Goal: Use online tool/utility: Utilize a website feature to perform a specific function

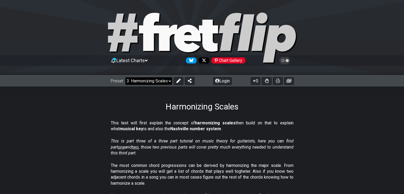
click at [150, 81] on select "Welcome to #fretflip! Initial Preset Custom Preset Minor Pentatonic Major Penta…" at bounding box center [148, 80] width 47 height 7
click at [125, 77] on select "Welcome to #fretflip! Initial Preset Custom Preset Minor Pentatonic Major Penta…" at bounding box center [148, 80] width 47 height 7
select select "/welcome"
select select "C"
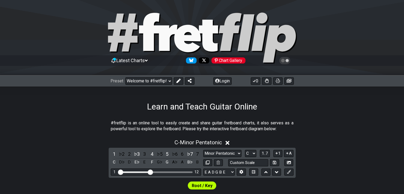
click at [101, 110] on div "Learn and Teach Guitar Online" at bounding box center [202, 99] width 404 height 25
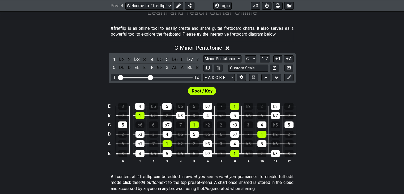
scroll to position [96, 0]
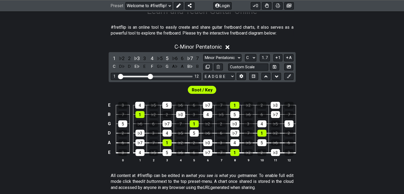
click at [230, 49] on icon at bounding box center [228, 47] width 4 height 6
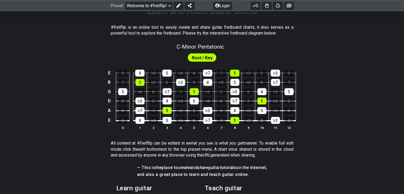
click at [204, 56] on span "Root / Key" at bounding box center [202, 58] width 21 height 8
click at [212, 48] on span "C - Minor Pentatonic" at bounding box center [201, 47] width 48 height 6
select select "C"
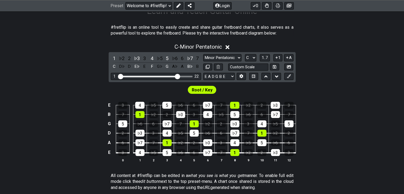
drag, startPoint x: 151, startPoint y: 76, endPoint x: 178, endPoint y: 77, distance: 27.1
click at [178, 76] on input "Visible fret range" at bounding box center [155, 76] width 75 height 0
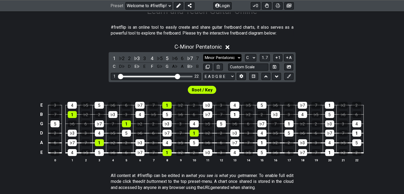
click at [224, 60] on select "Minor Pentatonic Click to edit Minor Pentatonic Major Pentatonic Minor Blues Ma…" at bounding box center [222, 57] width 38 height 7
select select "Minor / Aeolian"
click at [203, 54] on select "Minor Pentatonic Click to edit Minor Pentatonic Major Pentatonic Minor Blues Ma…" at bounding box center [222, 57] width 38 height 7
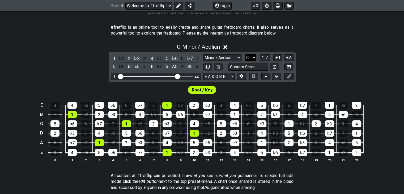
click at [249, 60] on select "A♭ A A♯ B♭ B C C♯ D♭ D D♯ E♭ E F F♯ G♭ G G♯" at bounding box center [250, 57] width 11 height 7
click at [245, 54] on select "A♭ A A♯ B♭ B C C♯ D♭ D D♯ E♭ E F F♯ G♭ G G♯" at bounding box center [250, 57] width 11 height 7
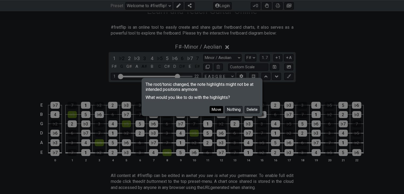
click at [221, 108] on button "Move" at bounding box center [217, 109] width 14 height 7
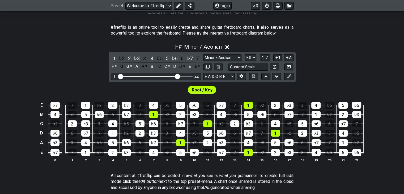
click at [255, 179] on p "All content at #fretflip can be edited in a what you see is what you get manner…" at bounding box center [202, 182] width 183 height 18
click at [302, 176] on section "All content at #fretflip can be edited in a what you see is what you get manner…" at bounding box center [202, 183] width 404 height 24
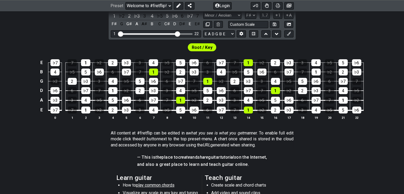
scroll to position [128, 0]
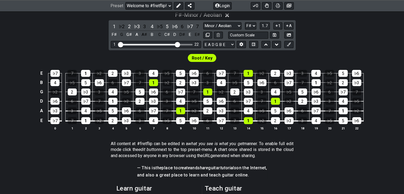
click at [209, 60] on span "Root / Key" at bounding box center [202, 58] width 21 height 8
click at [228, 27] on select "Minor Pentatonic Click to edit Minor Pentatonic Major Pentatonic Minor Blues Ma…" at bounding box center [222, 25] width 38 height 7
click at [309, 49] on div "F♯ - Minor / Aeolian 1 ♭2 2 ♭3 3 4 ♭5 5 ♭6 6 ♭7 7 F♯ G G♯ A A♯ B C C♯ D D♯ E E♯…" at bounding box center [202, 73] width 404 height 129
click at [252, 24] on select "A♭ A A♯ B♭ B C C♯ D♭ D D♯ E♭ E F F♯ G♭ G G♯" at bounding box center [250, 25] width 11 height 7
select select "D"
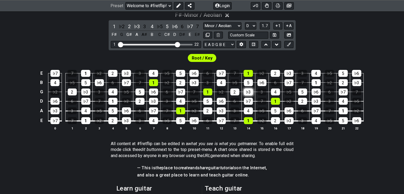
click at [245, 22] on select "A♭ A A♯ B♭ B C C♯ D♭ D D♯ E♭ E F F♯ G♭ G G♯" at bounding box center [250, 25] width 11 height 7
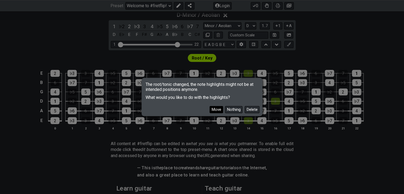
click at [219, 111] on button "Move" at bounding box center [217, 109] width 14 height 7
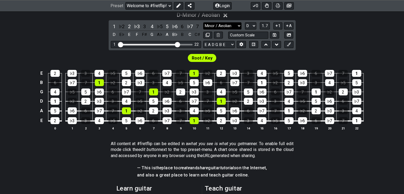
click at [235, 26] on select "Minor Pentatonic Click to edit Minor Pentatonic Major Pentatonic Minor Blues Ma…" at bounding box center [222, 25] width 38 height 7
select select "Dorian"
click at [203, 22] on select "Minor Pentatonic Click to edit Minor Pentatonic Major Pentatonic Minor Blues Ma…" at bounding box center [222, 25] width 38 height 7
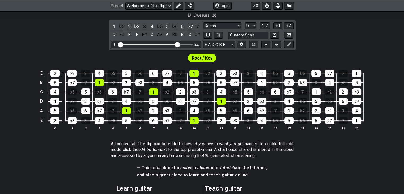
click at [329, 56] on div "Root / Key" at bounding box center [202, 56] width 404 height 13
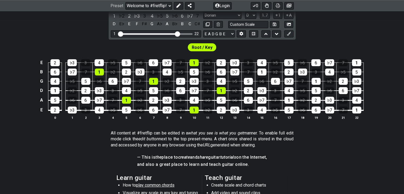
click at [339, 35] on div "D - Dorian 1 ♭2 2 ♭3 3 4 ♭5 5 ♭6 6 ♭7 7 D E♭ E F F♯ G A♭ A B♭ B C C♯ Minor Pent…" at bounding box center [202, 62] width 404 height 129
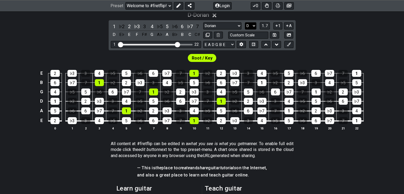
click at [254, 25] on select "A♭ A A♯ B♭ B C C♯ D♭ D D♯ E♭ E F F♯ G♭ G G♯" at bounding box center [250, 25] width 11 height 7
select select "C"
click at [245, 22] on select "A♭ A A♯ B♭ B C C♯ D♭ D D♯ E♭ E F F♯ G♭ G G♯" at bounding box center [250, 25] width 11 height 7
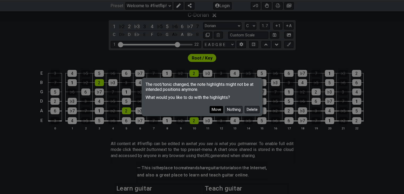
click at [217, 110] on button "Move" at bounding box center [217, 109] width 14 height 7
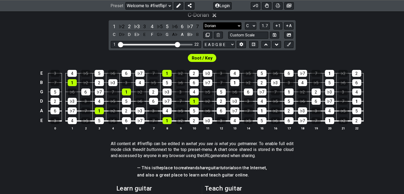
click at [213, 26] on select "Minor Pentatonic Click to edit Minor Pentatonic Major Pentatonic Minor Blues Ma…" at bounding box center [222, 25] width 38 height 7
select select "Major / [PERSON_NAME]"
click at [203, 22] on select "Minor Pentatonic Click to edit Minor Pentatonic Major Pentatonic Minor Blues Ma…" at bounding box center [222, 25] width 38 height 7
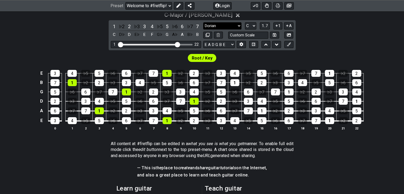
click at [215, 24] on select "Minor Pentatonic Click to edit Minor Pentatonic Major Pentatonic Minor Blues Ma…" at bounding box center [222, 25] width 38 height 7
click at [249, 26] on select "A♭ A A♯ B♭ B C C♯ D♭ D D♯ E♭ E F F♯ G♭ G G♯" at bounding box center [250, 25] width 11 height 7
select select "E"
click at [245, 22] on select "A♭ A A♯ B♭ B C C♯ D♭ D D♯ E♭ E F F♯ G♭ G G♯" at bounding box center [250, 25] width 11 height 7
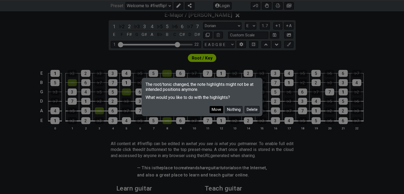
click at [217, 109] on button "Move" at bounding box center [217, 109] width 14 height 7
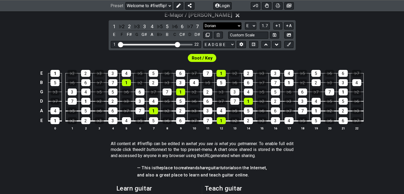
click at [233, 24] on select "Minor Pentatonic Click to edit Minor Pentatonic Major Pentatonic Minor Blues Ma…" at bounding box center [222, 25] width 38 height 7
select select "Phrygian"
click at [203, 22] on select "Minor Pentatonic Click to edit Minor Pentatonic Major Pentatonic Minor Blues Ma…" at bounding box center [222, 25] width 38 height 7
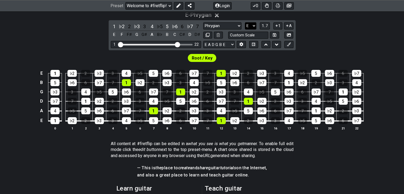
click at [247, 25] on select "A♭ A A♯ B♭ B C C♯ D♭ D D♯ E♭ E F F♯ G♭ G G♯" at bounding box center [250, 25] width 11 height 7
select select "F"
click at [245, 22] on select "A♭ A A♯ B♭ B C C♯ D♭ D D♯ E♭ E F F♯ G♭ G G♯" at bounding box center [250, 25] width 11 height 7
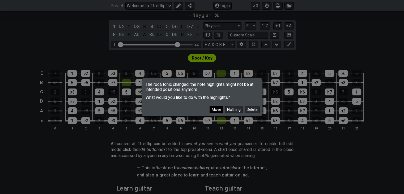
click at [218, 111] on button "Move" at bounding box center [217, 109] width 14 height 7
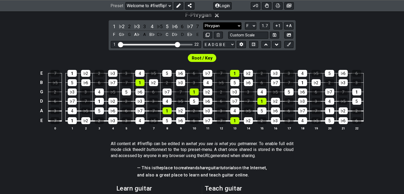
click at [220, 27] on select "Minor Pentatonic Click to edit Minor Pentatonic Major Pentatonic Minor Blues Ma…" at bounding box center [222, 25] width 38 height 7
select select "Lydian"
click at [203, 22] on select "Minor Pentatonic Click to edit Minor Pentatonic Major Pentatonic Minor Blues Ma…" at bounding box center [222, 25] width 38 height 7
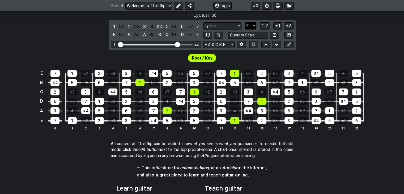
click at [253, 24] on select "A♭ A A♯ B♭ B C C♯ D♭ D D♯ E♭ E F F♯ G♭ G G♯" at bounding box center [250, 25] width 11 height 7
click at [245, 22] on select "A♭ A A♯ B♭ B C C♯ D♭ D D♯ E♭ E F F♯ G♭ G G♯" at bounding box center [250, 25] width 11 height 7
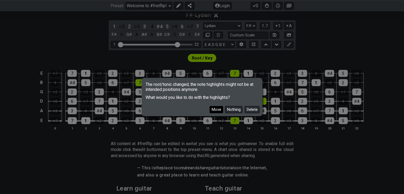
click at [221, 111] on button "Move" at bounding box center [217, 109] width 14 height 7
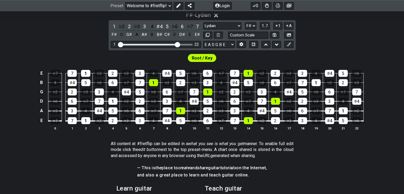
click at [204, 60] on span "Root / Key" at bounding box center [202, 58] width 21 height 8
click at [238, 26] on select "Minor Pentatonic Click to edit Minor Pentatonic Major Pentatonic Minor Blues Ma…" at bounding box center [222, 25] width 38 height 7
click at [248, 27] on select "A♭ A A♯ B♭ B C C♯ D♭ D D♯ E♭ E F F♯ G♭ G G♯" at bounding box center [250, 25] width 11 height 7
select select "F"
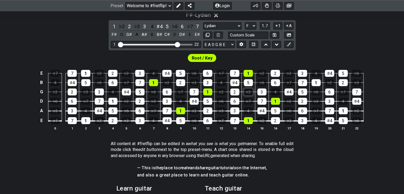
click at [245, 22] on select "A♭ A A♯ B♭ B C C♯ D♭ D D♯ E♭ E F F♯ G♭ G G♯" at bounding box center [250, 25] width 11 height 7
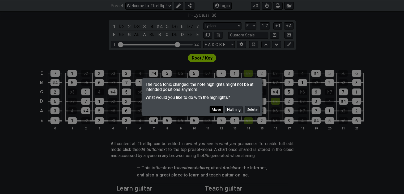
click at [220, 109] on button "Move" at bounding box center [217, 109] width 14 height 7
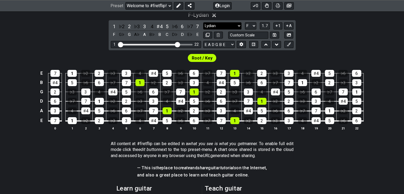
click at [229, 24] on select "Minor Pentatonic Click to edit Minor Pentatonic Major Pentatonic Minor Blues Ma…" at bounding box center [222, 25] width 38 height 7
select select "Mixolydian"
click at [203, 22] on select "Minor Pentatonic Click to edit Minor Pentatonic Major Pentatonic Minor Blues Ma…" at bounding box center [222, 25] width 38 height 7
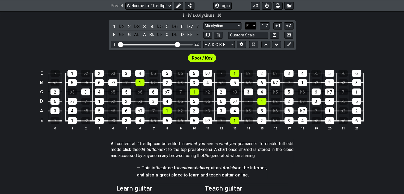
click at [249, 26] on select "A♭ A A♯ B♭ B C C♯ D♭ D D♯ E♭ E F F♯ G♭ G G♯" at bounding box center [250, 25] width 11 height 7
select select "G"
click at [245, 22] on select "A♭ A A♯ B♭ B C C♯ D♭ D D♯ E♭ E F F♯ G♭ G G♯" at bounding box center [250, 25] width 11 height 7
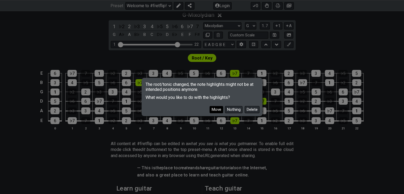
click at [219, 110] on button "Move" at bounding box center [217, 109] width 14 height 7
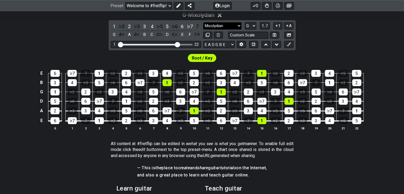
click at [231, 26] on select "Minor Pentatonic Click to edit Minor Pentatonic Major Pentatonic Minor Blues Ma…" at bounding box center [222, 25] width 38 height 7
select select "Minor / Aeolian"
click at [203, 22] on select "Minor Pentatonic Click to edit Minor Pentatonic Major Pentatonic Minor Blues Ma…" at bounding box center [222, 25] width 38 height 7
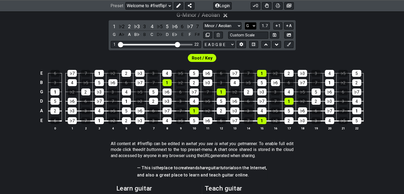
click at [254, 24] on select "A♭ A A♯ B♭ B C C♯ D♭ D D♯ E♭ E F F♯ G♭ G G♯" at bounding box center [250, 25] width 11 height 7
select select "A"
click at [245, 22] on select "A♭ A A♯ B♭ B C C♯ D♭ D D♯ E♭ E F F♯ G♭ G G♯" at bounding box center [250, 25] width 11 height 7
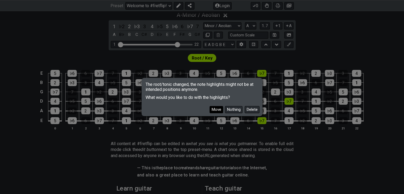
click at [217, 109] on button "Move" at bounding box center [217, 109] width 14 height 7
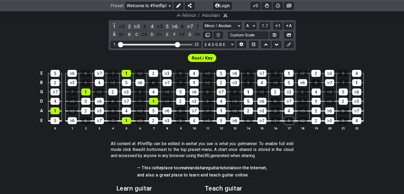
click at [290, 118] on div "1" at bounding box center [289, 120] width 9 height 7
click at [205, 58] on span "Root / Key" at bounding box center [202, 58] width 21 height 8
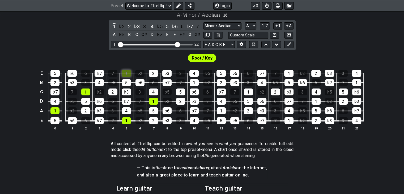
click at [125, 73] on div "1" at bounding box center [126, 73] width 9 height 7
click at [126, 75] on div "1" at bounding box center [126, 73] width 9 height 7
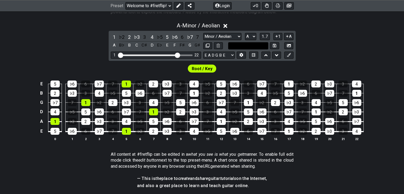
click at [252, 46] on input "text" at bounding box center [248, 45] width 40 height 7
type input "Custom Scale"
click at [303, 54] on div "A - Minor / Aeolian 1 ♭2 2 ♭3 3 4 ♭5 5 ♭6 6 ♭7 7 A B♭ B C C♯ D E♭ E F F♯ G G♯ M…" at bounding box center [202, 83] width 404 height 129
click at [229, 35] on select "Minor Pentatonic Click to edit Minor Pentatonic Major Pentatonic Minor Blues Ma…" at bounding box center [222, 36] width 38 height 7
click at [327, 150] on section "All content at #fretflip can be edited in a what you see is what you get manner…" at bounding box center [202, 161] width 404 height 24
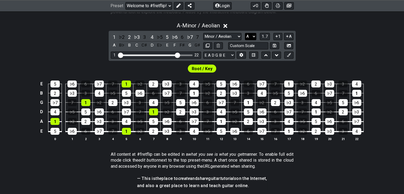
click at [251, 39] on select "A♭ A A♯ B♭ B C C♯ D♭ D D♯ E♭ E F F♯ G♭ G G♯" at bounding box center [250, 36] width 11 height 7
select select "C"
click at [245, 33] on select "A♭ A A♯ B♭ B C C♯ D♭ D D♯ E♭ E F F♯ G♭ G G♯" at bounding box center [250, 36] width 11 height 7
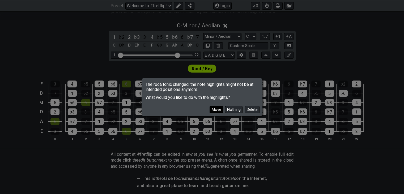
click at [216, 109] on button "Move" at bounding box center [217, 109] width 14 height 7
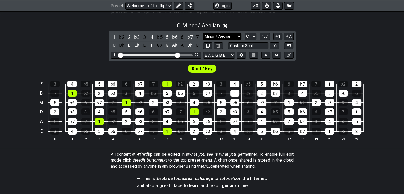
click at [226, 39] on select "Minor Pentatonic Click to edit Minor Pentatonic Major Pentatonic Minor Blues Ma…" at bounding box center [222, 36] width 38 height 7
click at [203, 33] on select "Minor Pentatonic Click to edit Minor Pentatonic Major Pentatonic Minor Blues Ma…" at bounding box center [222, 36] width 38 height 7
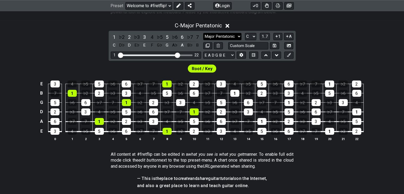
click at [221, 33] on select "Minor Pentatonic Click to edit Minor Pentatonic Major Pentatonic Minor Blues Ma…" at bounding box center [222, 36] width 38 height 7
click at [203, 33] on select "Minor Pentatonic Click to edit Minor Pentatonic Major Pentatonic Minor Blues Ma…" at bounding box center [222, 36] width 38 height 7
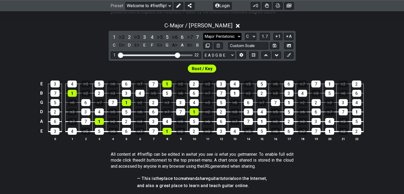
click at [233, 37] on select "Minor Pentatonic Click to edit Minor Pentatonic Major Pentatonic Minor Blues Ma…" at bounding box center [222, 36] width 38 height 7
select select "Dorian"
click at [203, 33] on select "Minor Pentatonic Click to edit Minor Pentatonic Major Pentatonic Minor Blues Ma…" at bounding box center [222, 36] width 38 height 7
